Goal: Task Accomplishment & Management: Complete application form

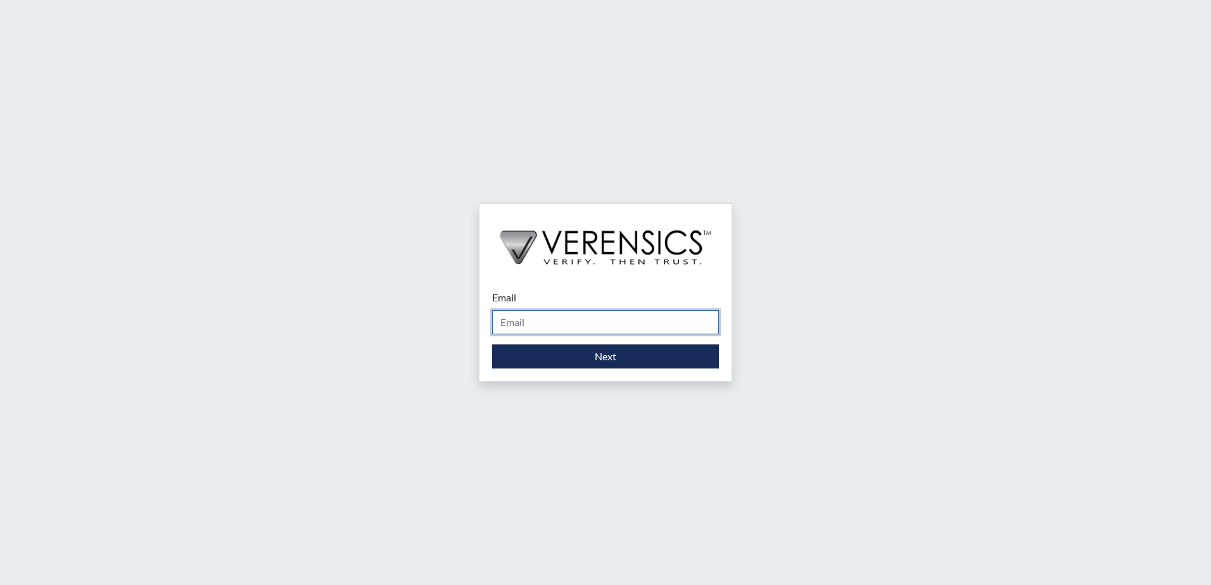
click at [564, 317] on input "Email" at bounding box center [605, 322] width 227 height 24
type input "[PERSON_NAME][EMAIL_ADDRESS][PERSON_NAME][DOMAIN_NAME]"
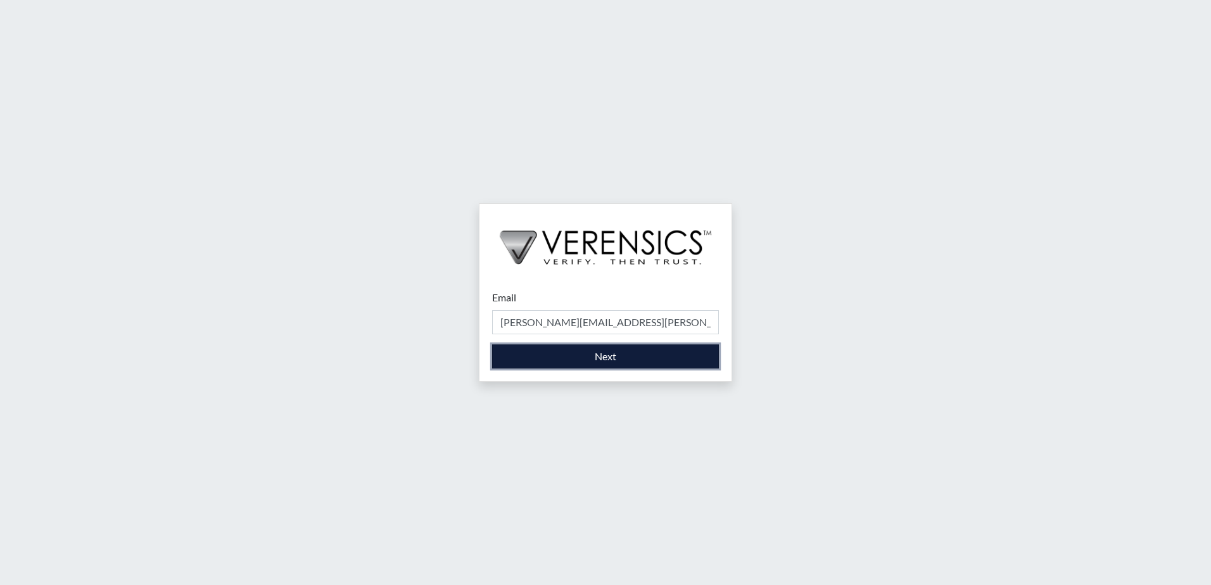
click at [599, 357] on button "Next" at bounding box center [605, 356] width 227 height 24
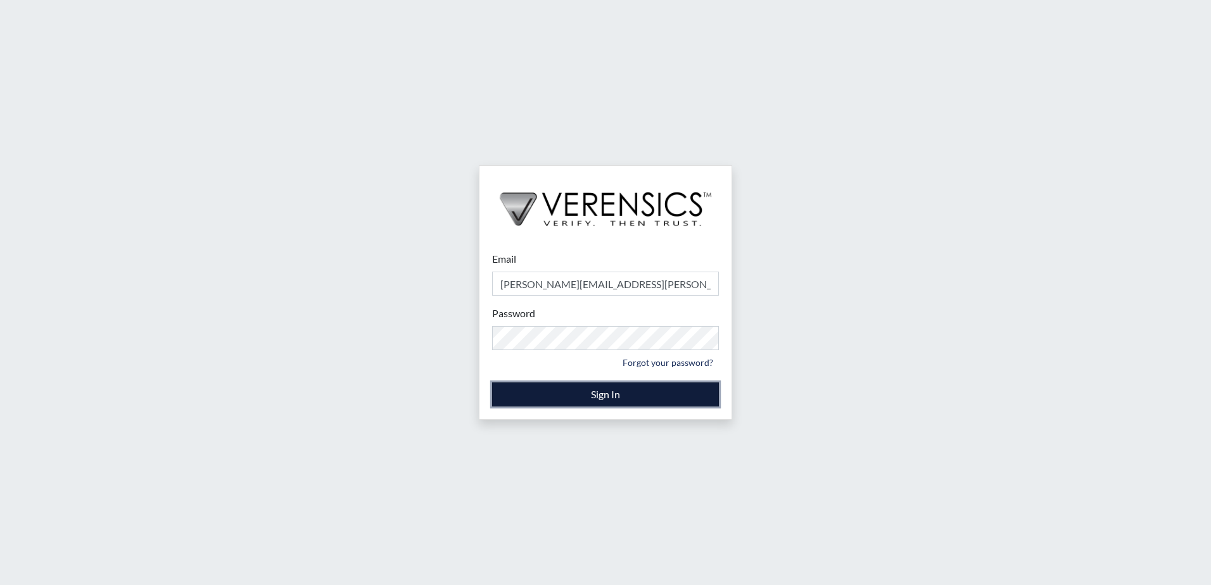
click at [625, 395] on button "Sign In" at bounding box center [605, 394] width 227 height 24
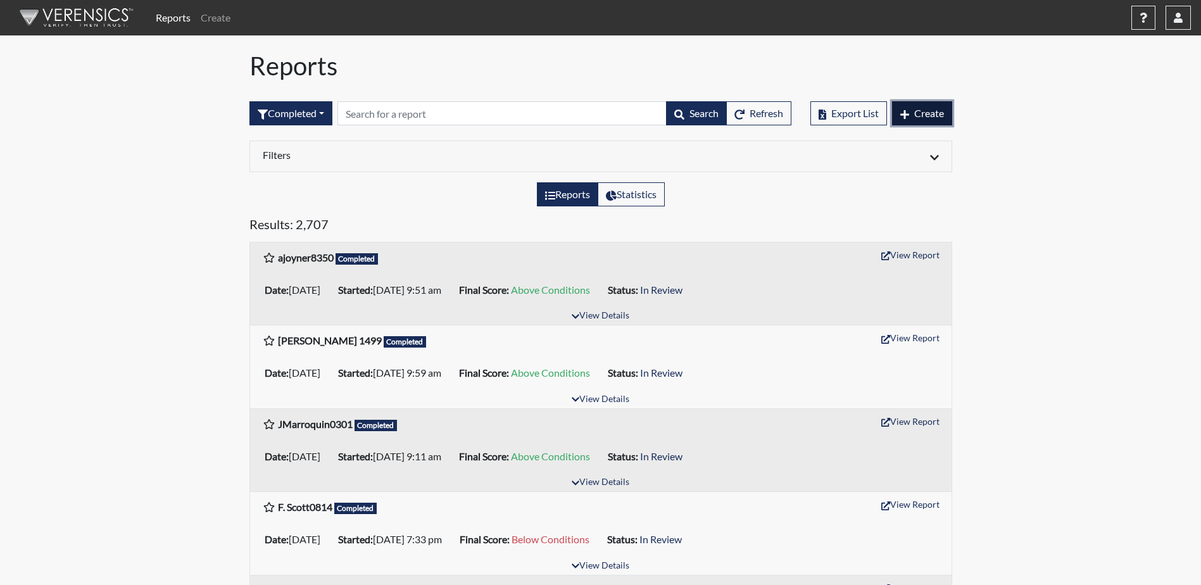
click at [926, 115] on span "Create" at bounding box center [929, 113] width 30 height 12
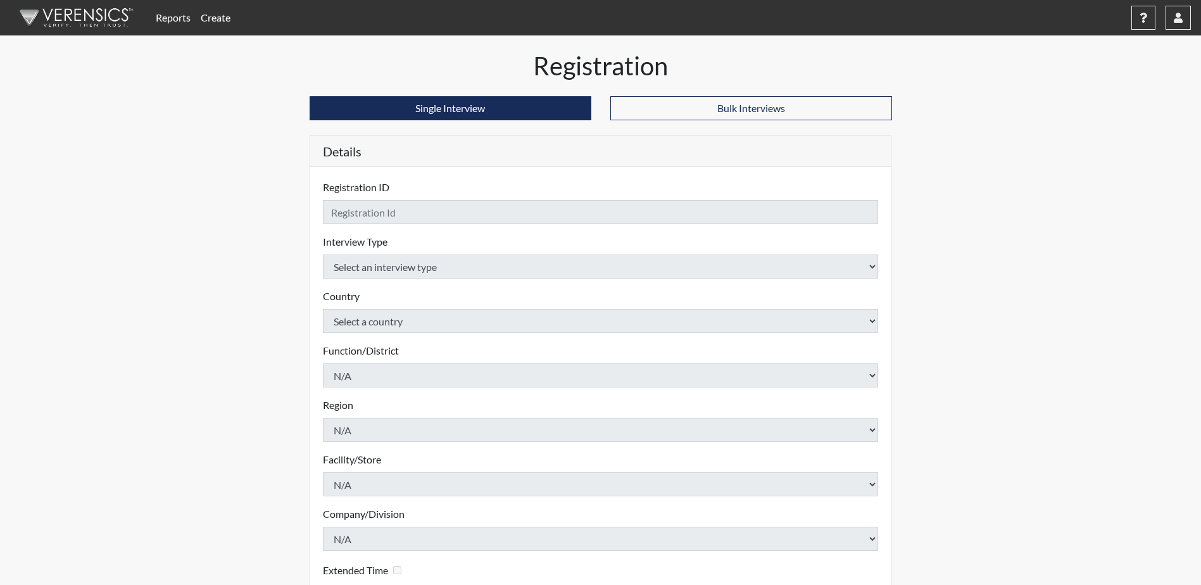
checkbox input "true"
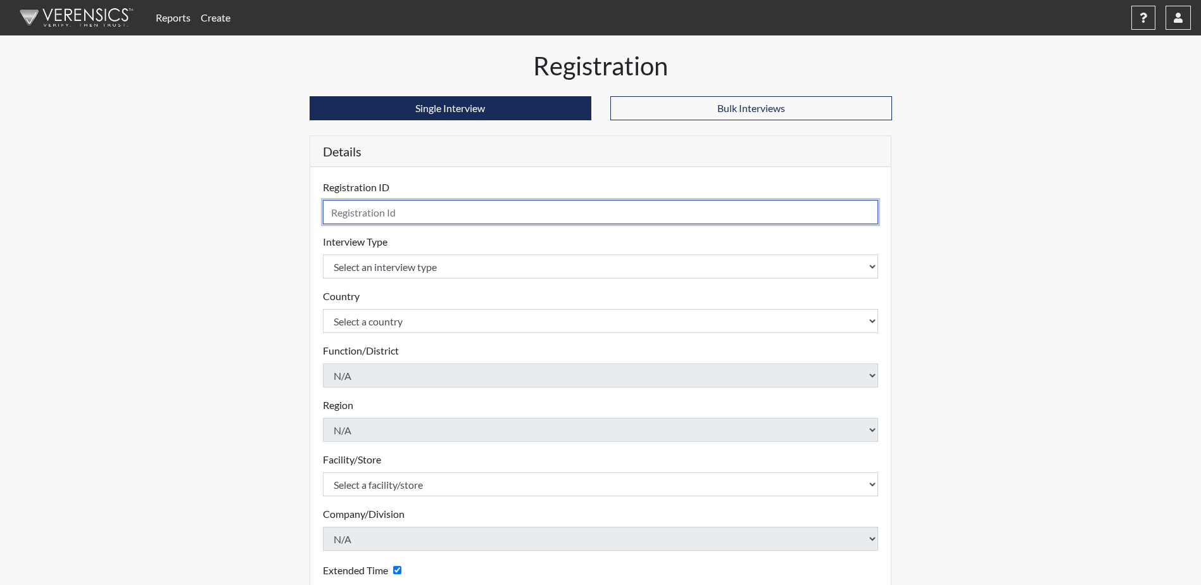
click at [344, 212] on input "text" at bounding box center [601, 212] width 556 height 24
type input "DJohnson1057"
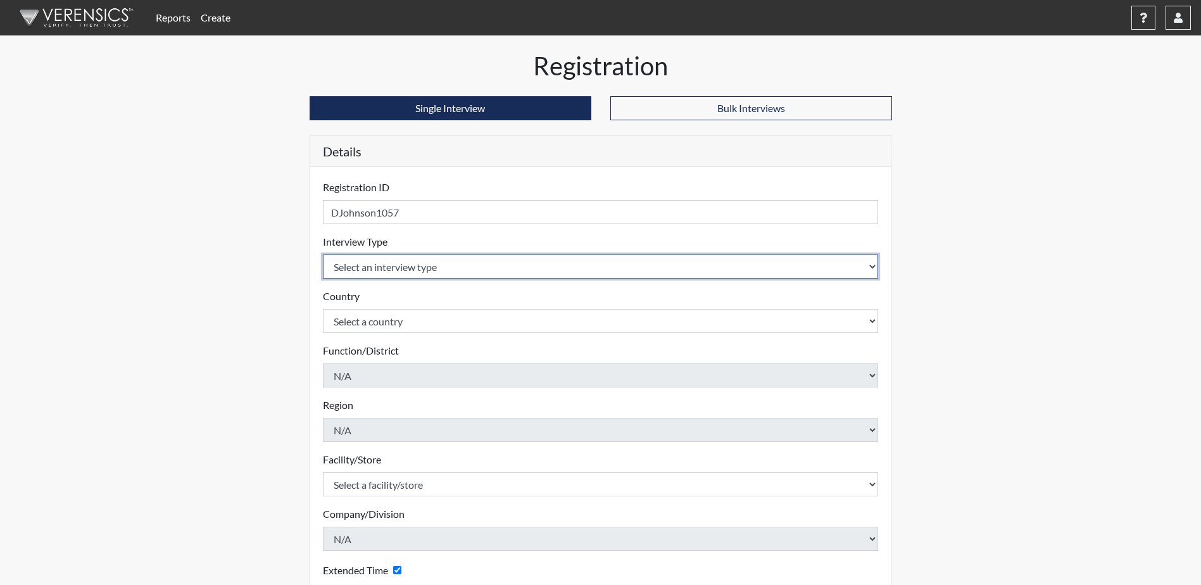
click at [862, 267] on select "Select an interview type Corrections Pre-Employment" at bounding box center [601, 267] width 556 height 24
select select "ff733e93-e1bf-11ea-9c9f-0eff0cf7eb8f"
click at [323, 255] on select "Select an interview type Corrections Pre-Employment" at bounding box center [601, 267] width 556 height 24
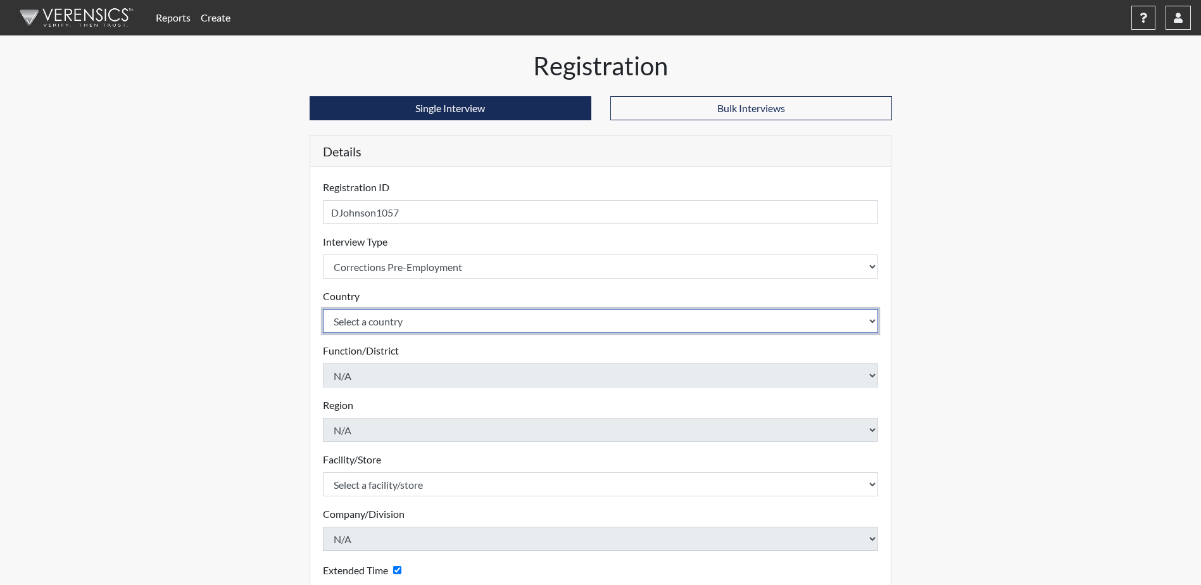
drag, startPoint x: 864, startPoint y: 322, endPoint x: 857, endPoint y: 322, distance: 7.0
click at [864, 322] on select "Select a country [GEOGRAPHIC_DATA] [GEOGRAPHIC_DATA]" at bounding box center [601, 321] width 556 height 24
select select "united-states-of-[GEOGRAPHIC_DATA]"
click at [323, 309] on select "Select a country [GEOGRAPHIC_DATA] [GEOGRAPHIC_DATA]" at bounding box center [601, 321] width 556 height 24
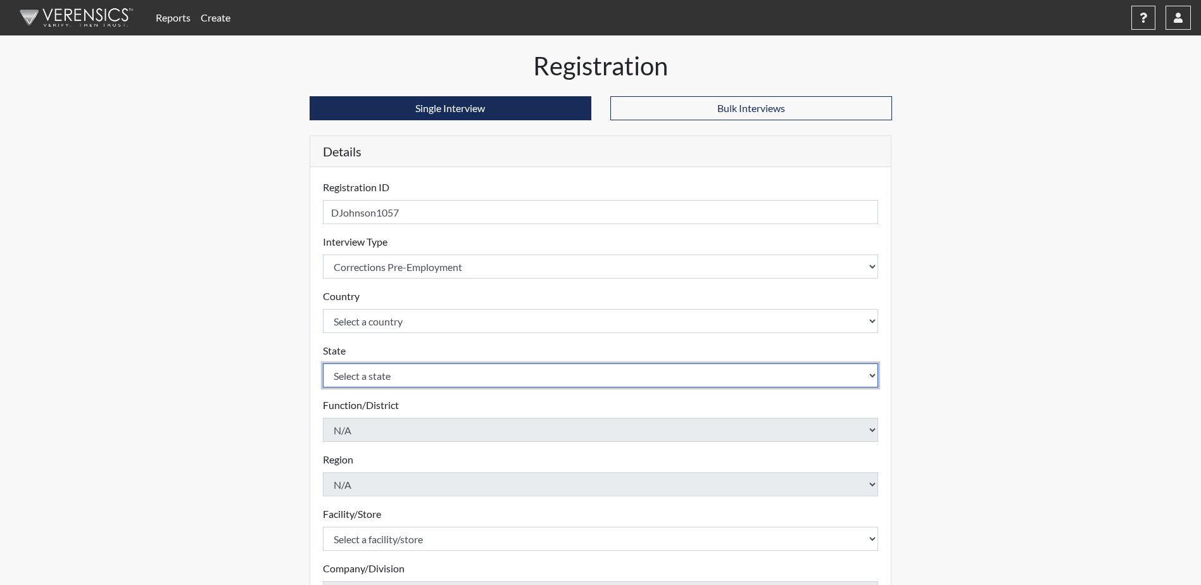
click at [850, 379] on select "Select a state [US_STATE] [US_STATE] [US_STATE] [US_STATE] [US_STATE] [US_STATE…" at bounding box center [601, 375] width 556 height 24
select select "SC"
click at [323, 363] on select "Select a state [US_STATE] [US_STATE] [US_STATE] [US_STATE] [US_STATE] [US_STATE…" at bounding box center [601, 375] width 556 height 24
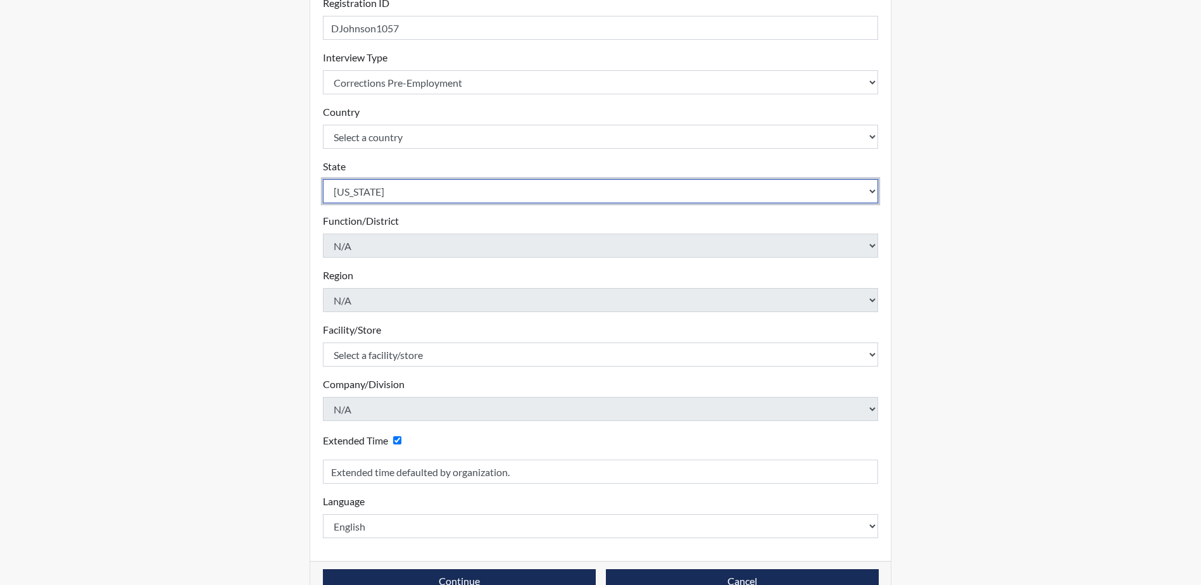
scroll to position [216, 0]
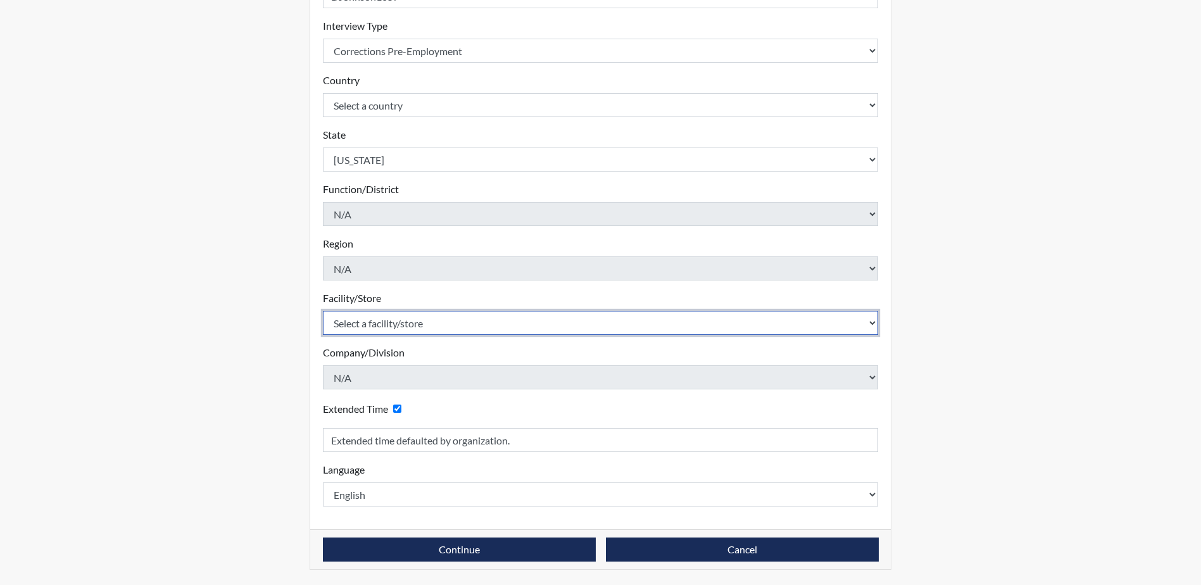
click at [856, 325] on select "Select a facility/store [GEOGRAPHIC_DATA] CI Broad River CI [PERSON_NAME] CI Di…" at bounding box center [601, 323] width 556 height 24
select select "190798da-940c-4a61-8975-3d1dce88d2fe"
click at [323, 311] on select "Select a facility/store [GEOGRAPHIC_DATA] CI Broad River CI [PERSON_NAME] CI Di…" at bounding box center [601, 323] width 556 height 24
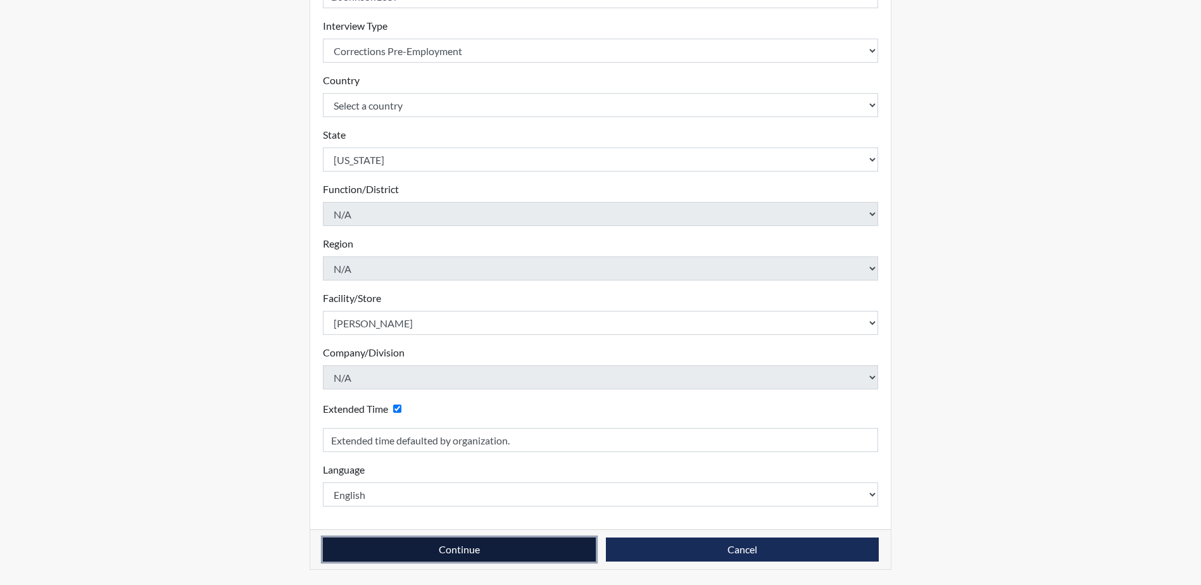
click at [433, 552] on button "Continue" at bounding box center [459, 550] width 273 height 24
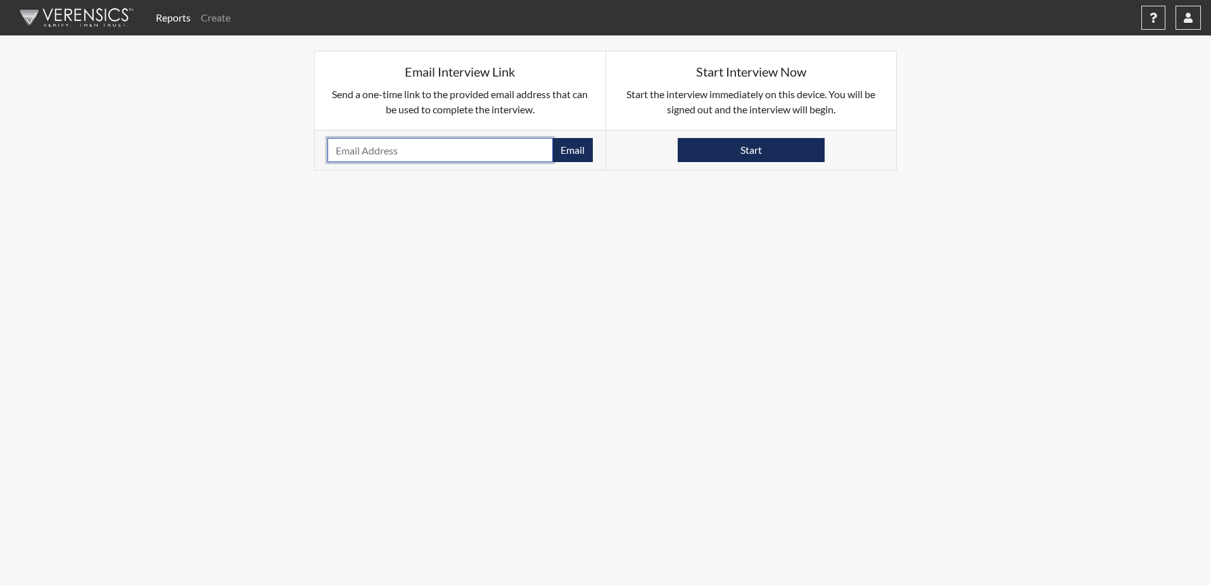
click at [367, 151] on input "email" at bounding box center [439, 150] width 225 height 24
type input "[EMAIL_ADDRESS][DOMAIN_NAME]"
click at [576, 147] on button "Email" at bounding box center [572, 150] width 41 height 24
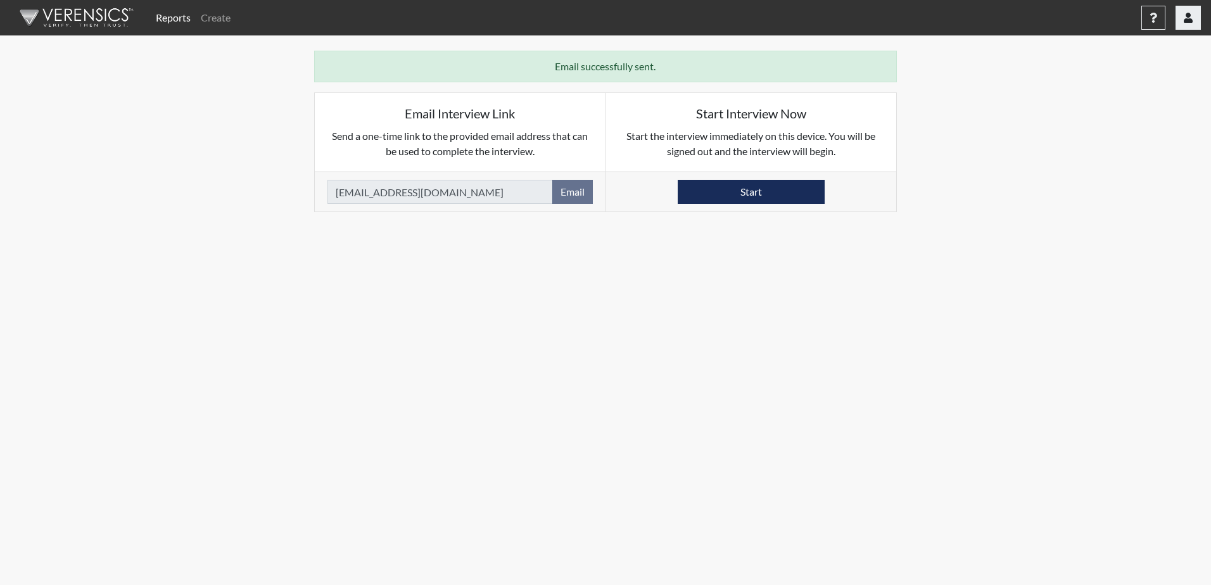
click at [1192, 18] on icon "button" at bounding box center [1188, 18] width 9 height 10
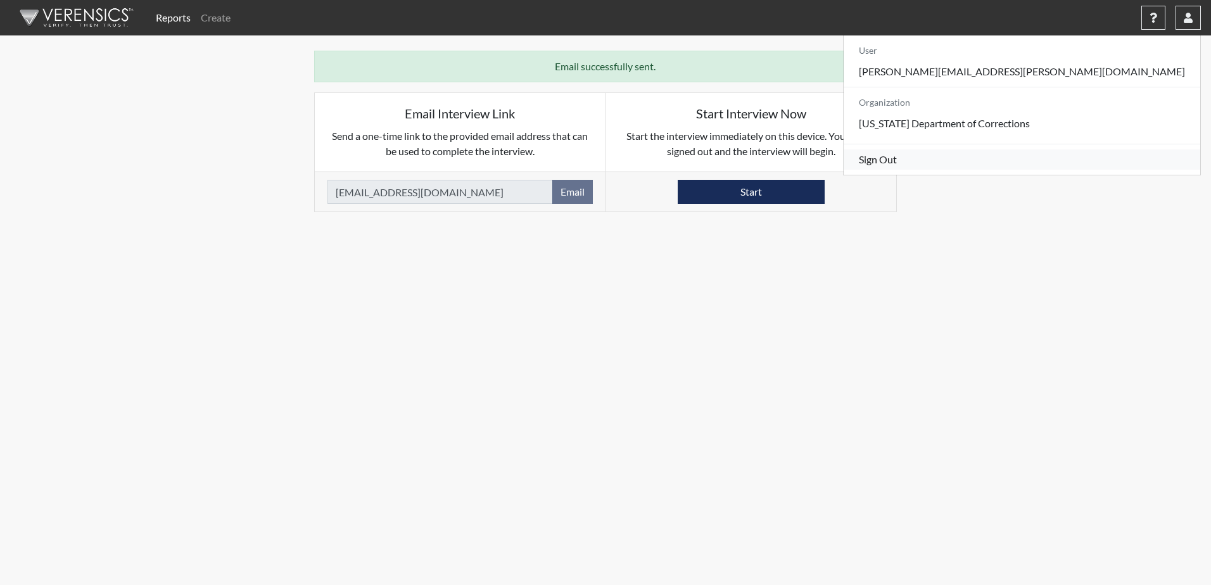
click at [1102, 170] on link "Sign Out" at bounding box center [1022, 159] width 357 height 20
